Goal: Information Seeking & Learning: Learn about a topic

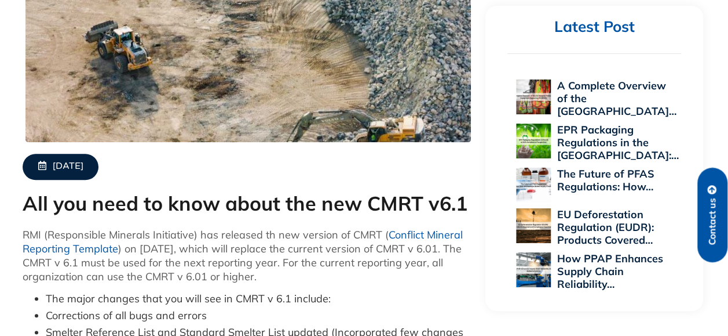
scroll to position [232, 0]
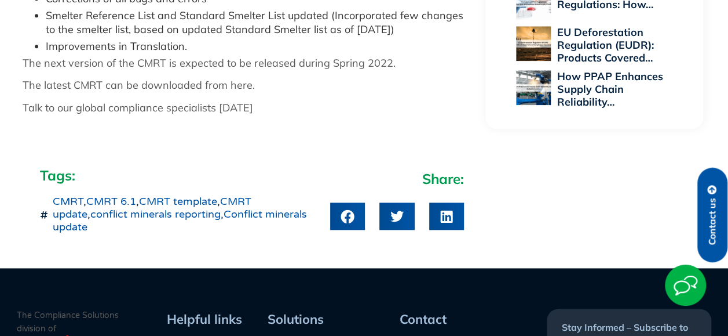
scroll to position [753, 0]
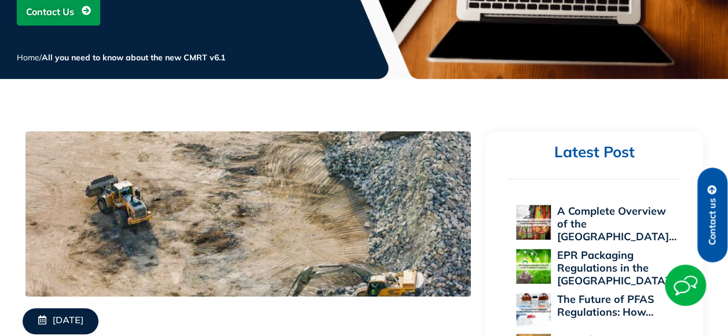
scroll to position [58, 0]
